Goal: Information Seeking & Learning: Learn about a topic

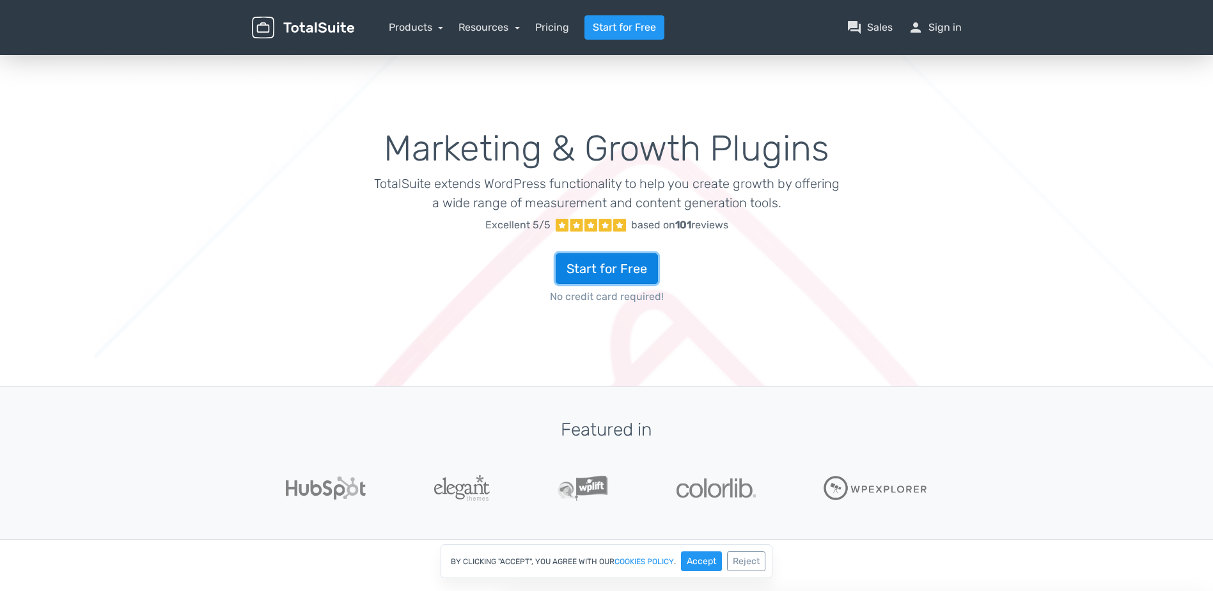
click at [620, 265] on link "Start for Free" at bounding box center [607, 268] width 102 height 31
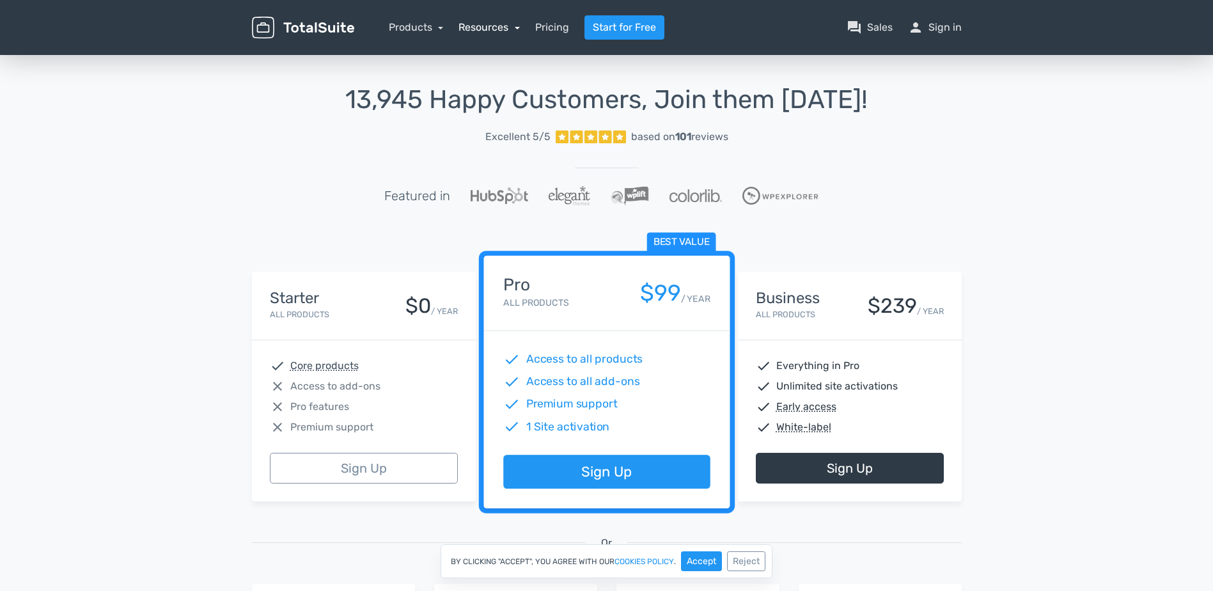
click at [490, 26] on link "Resources" at bounding box center [488, 27] width 61 height 12
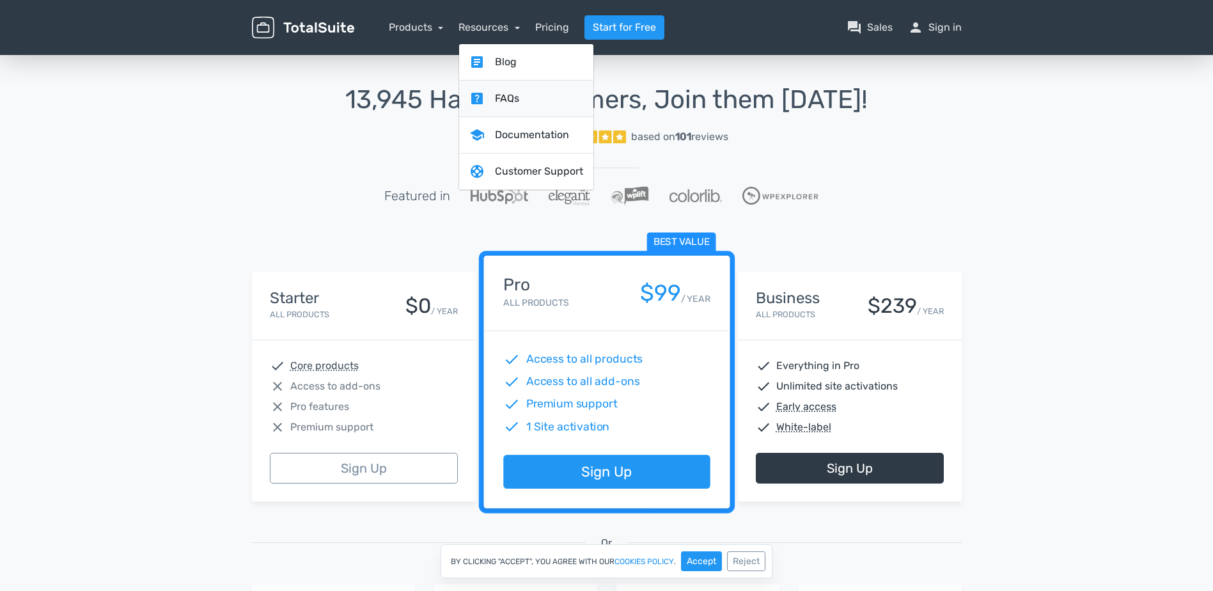
click at [504, 95] on link "help_center FAQs" at bounding box center [526, 99] width 134 height 36
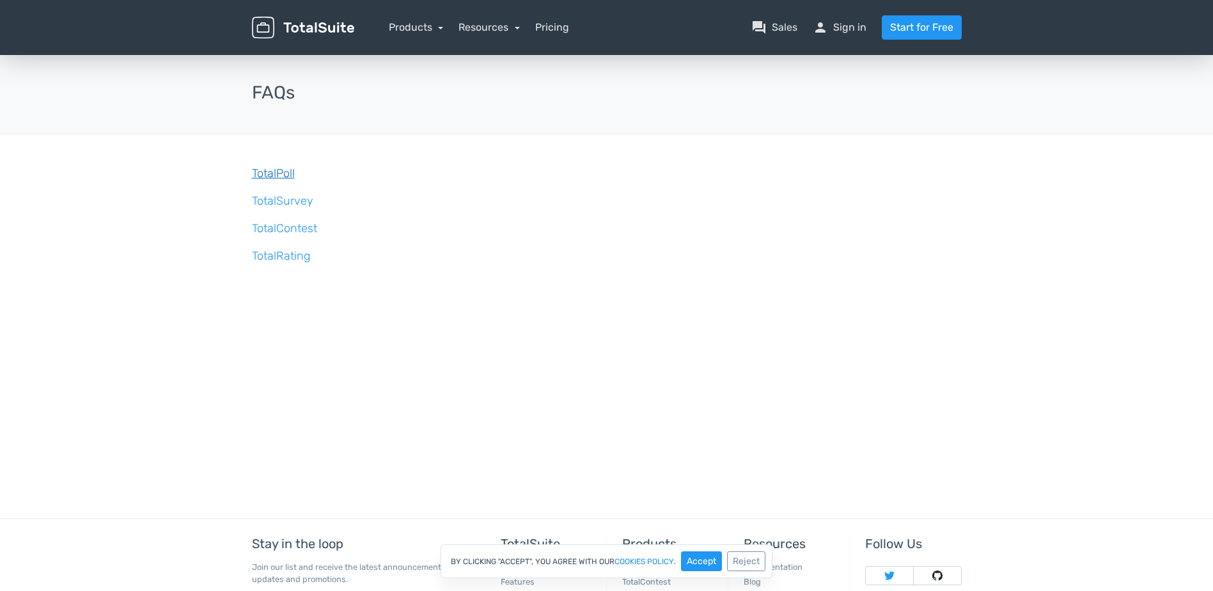
click at [280, 171] on link "TotalPoll" at bounding box center [273, 173] width 43 height 14
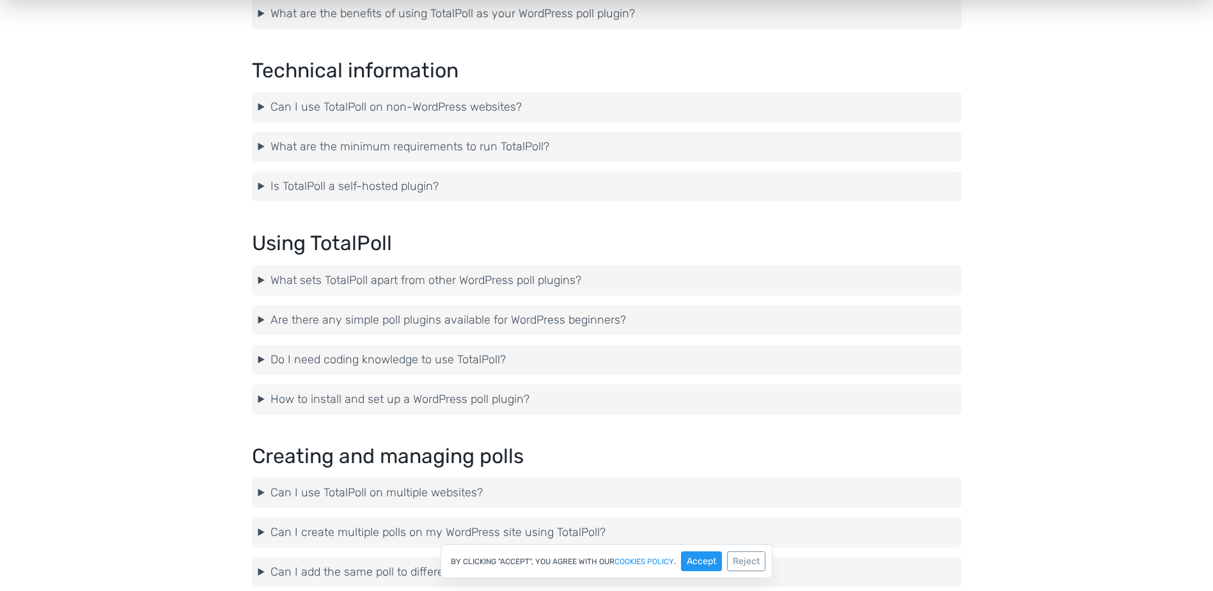
scroll to position [703, 0]
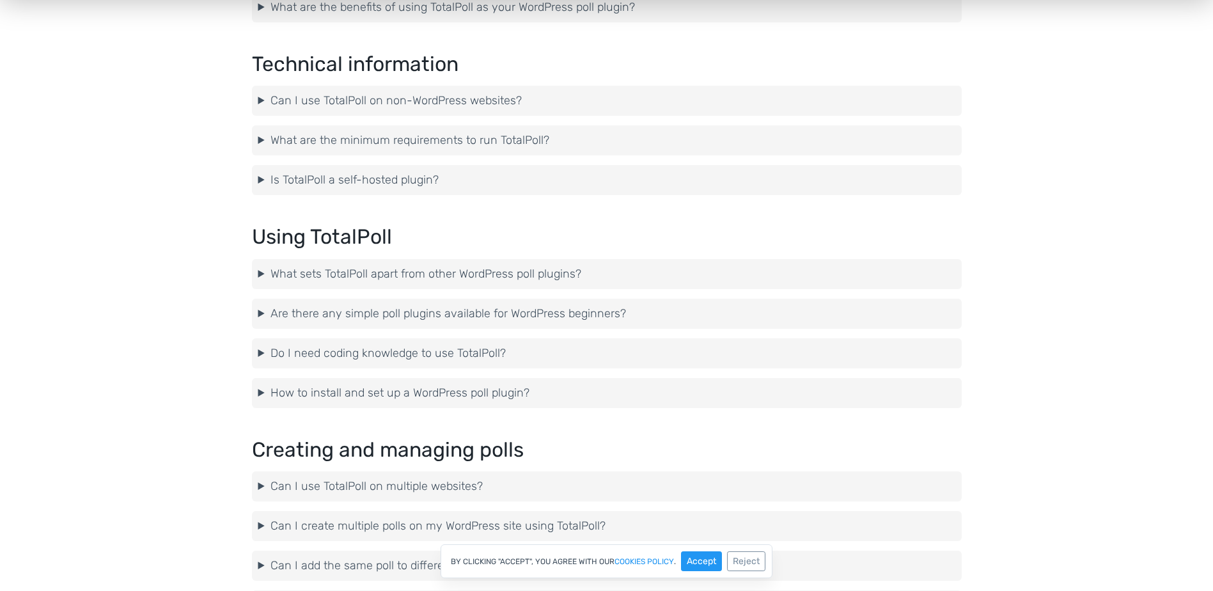
drag, startPoint x: 393, startPoint y: 275, endPoint x: 415, endPoint y: 273, distance: 22.5
click at [393, 275] on summary "What sets TotalPoll apart from other WordPress poll plugins?" at bounding box center [606, 273] width 697 height 17
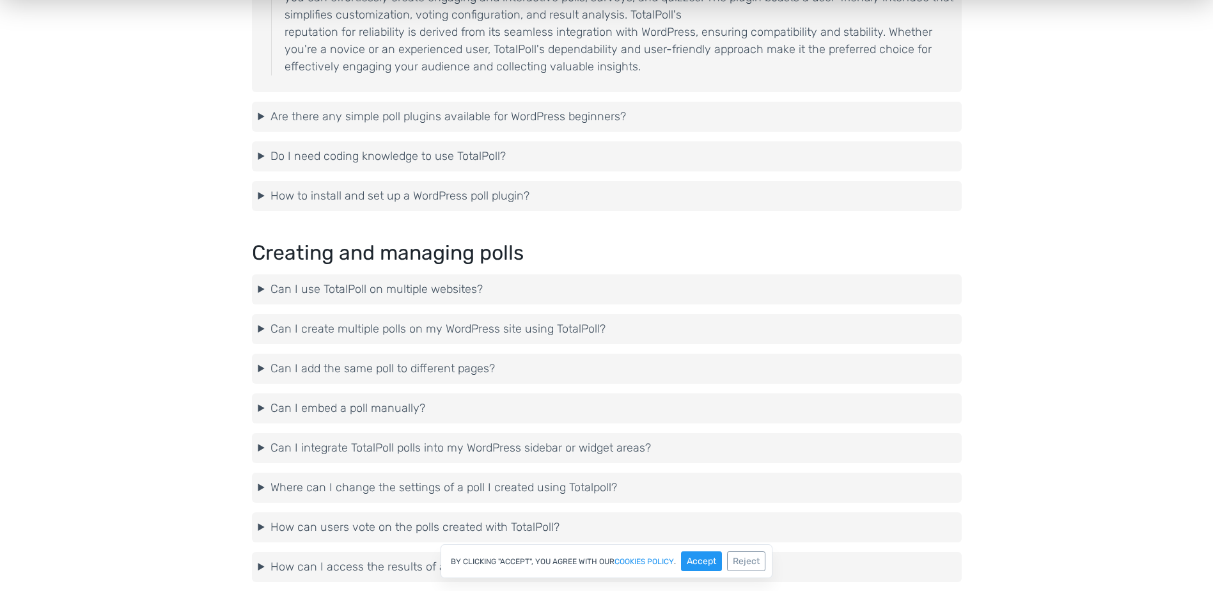
scroll to position [1023, 0]
click at [435, 281] on summary "Can I use TotalPoll on multiple websites?" at bounding box center [606, 286] width 697 height 17
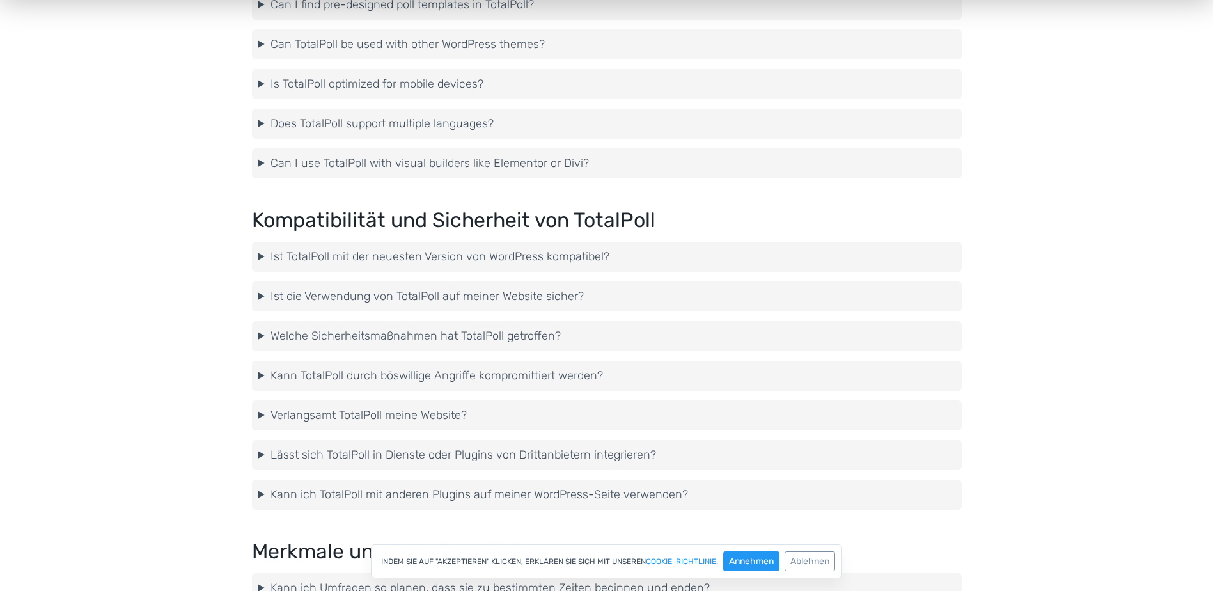
scroll to position [1790, 0]
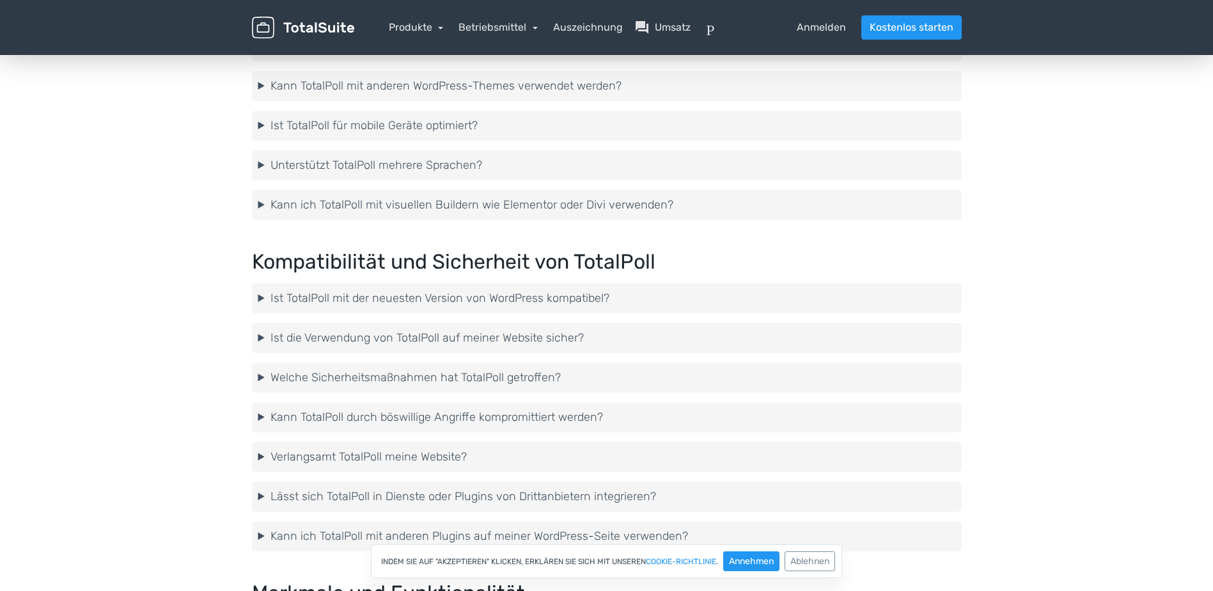
click at [547, 285] on details "Ist TotalPoll mit der neuesten Version von WordPress kompatibel? Ja, TotalPoll …" at bounding box center [607, 298] width 710 height 30
click at [544, 297] on summary "Ist TotalPoll mit der neuesten Version von WordPress kompatibel?" at bounding box center [606, 298] width 697 height 17
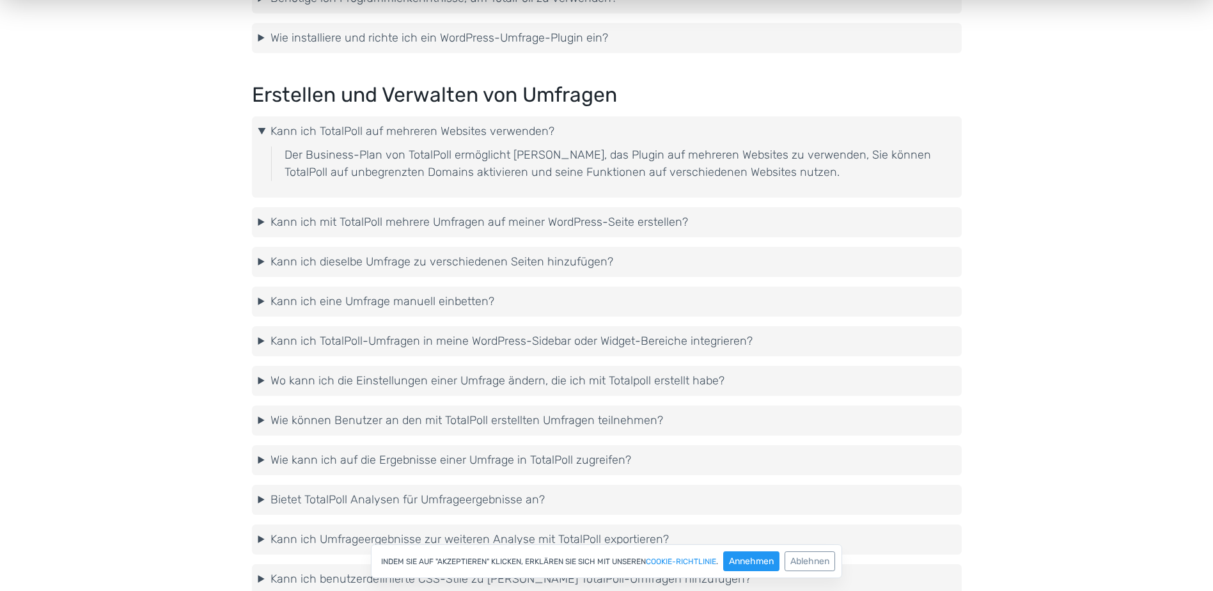
scroll to position [1215, 0]
click at [480, 303] on summary "Kann ich eine Umfrage manuell einbetten?" at bounding box center [606, 299] width 697 height 17
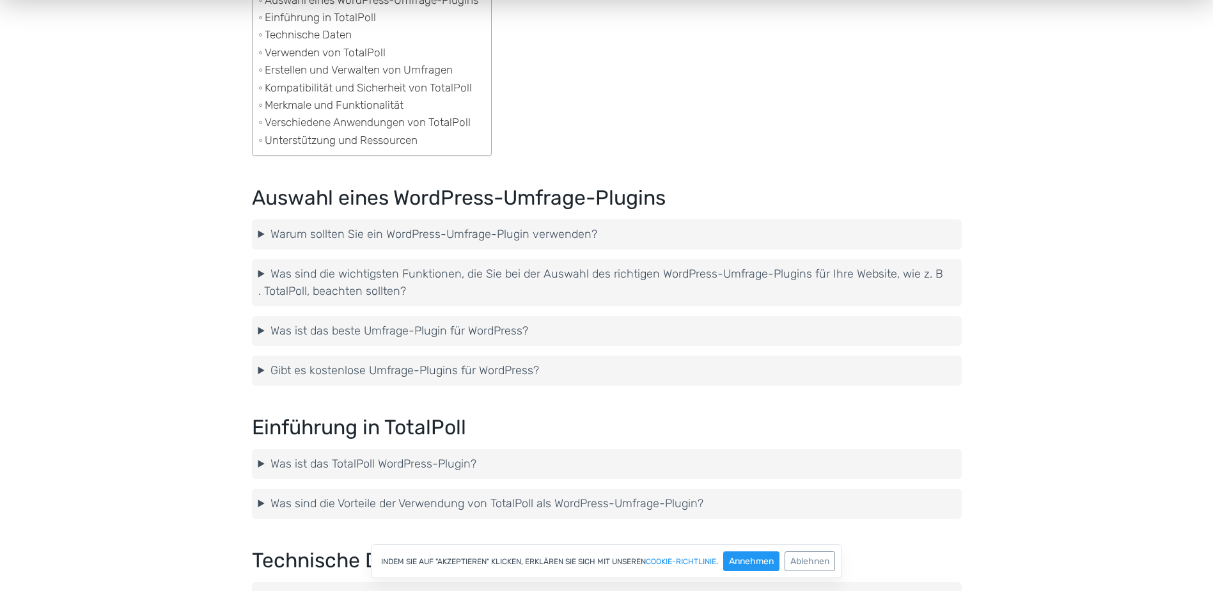
scroll to position [192, 0]
